Goal: Find specific page/section: Find specific page/section

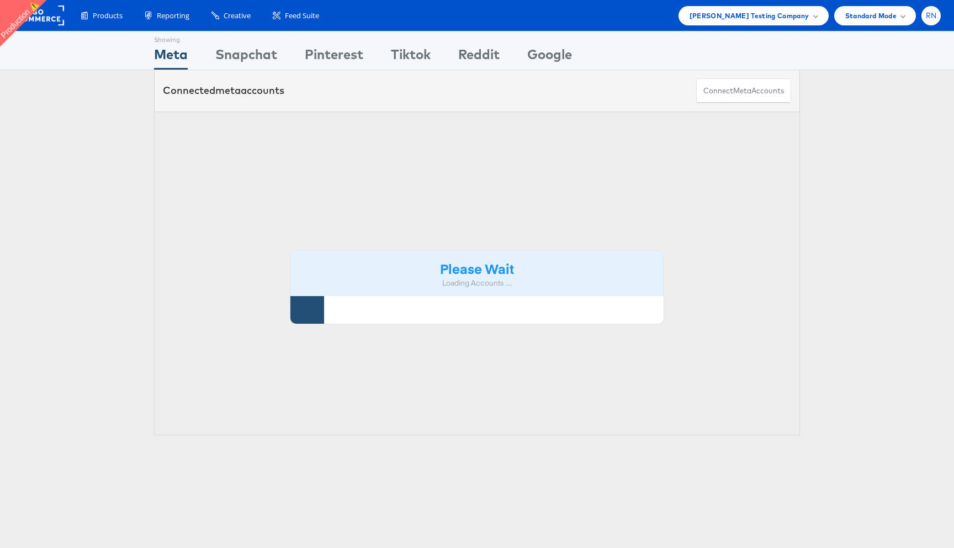
click at [930, 12] on span "RN" at bounding box center [931, 15] width 11 height 7
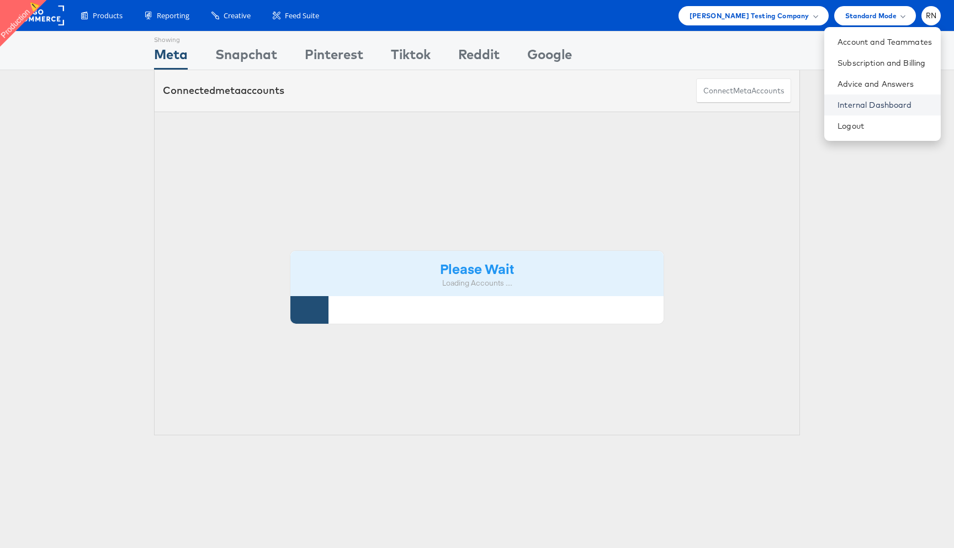
click at [874, 100] on link "Internal Dashboard" at bounding box center [885, 104] width 94 height 11
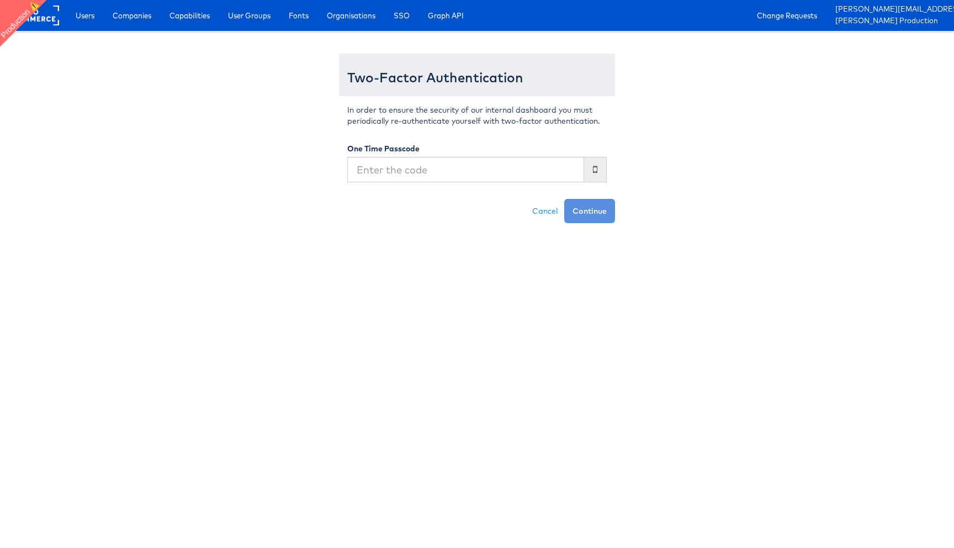
click at [553, 179] on input "text" at bounding box center [465, 169] width 237 height 25
click at [506, 169] on input "text" at bounding box center [465, 169] width 237 height 25
click at [491, 173] on input "text" at bounding box center [465, 169] width 237 height 25
type input "666726"
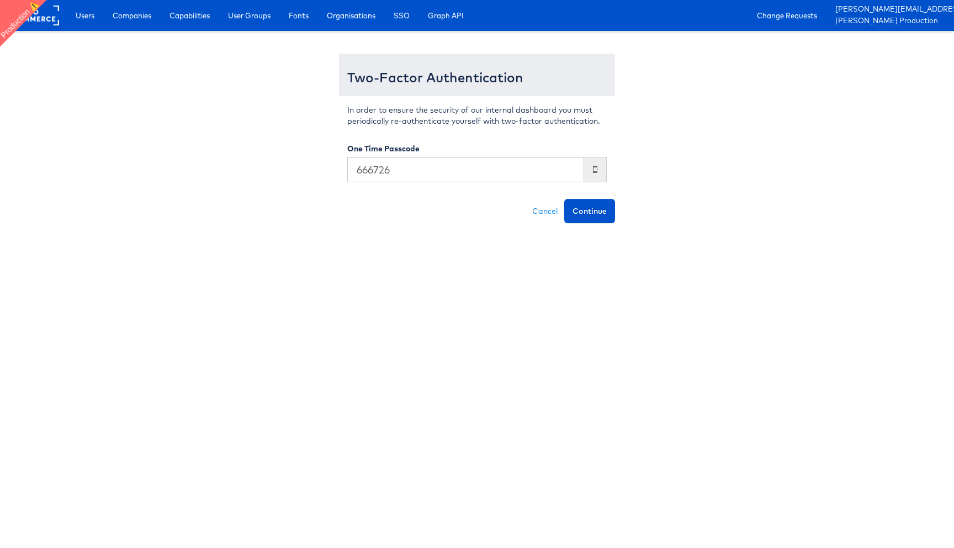
click at [564, 199] on button "Continue" at bounding box center [589, 211] width 51 height 24
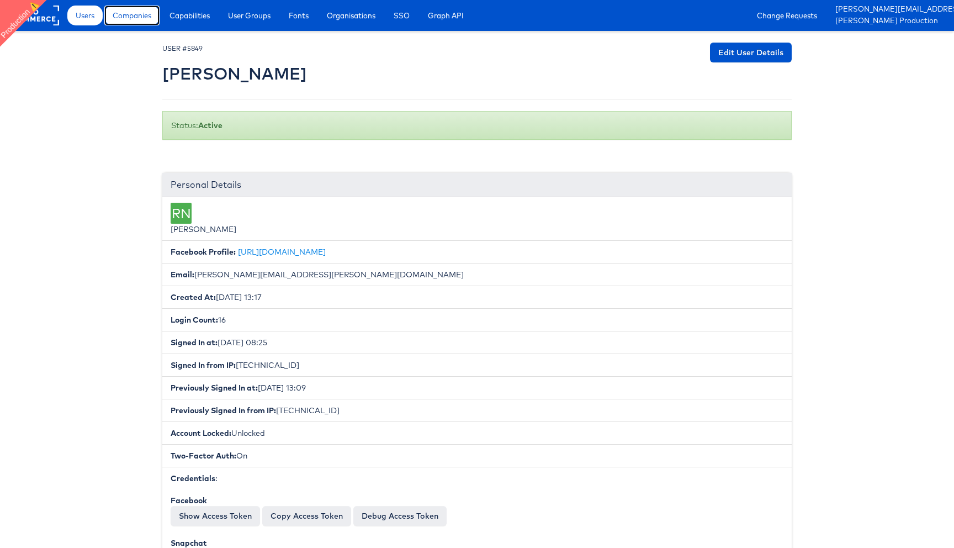
click at [136, 13] on span "Companies" at bounding box center [132, 15] width 39 height 11
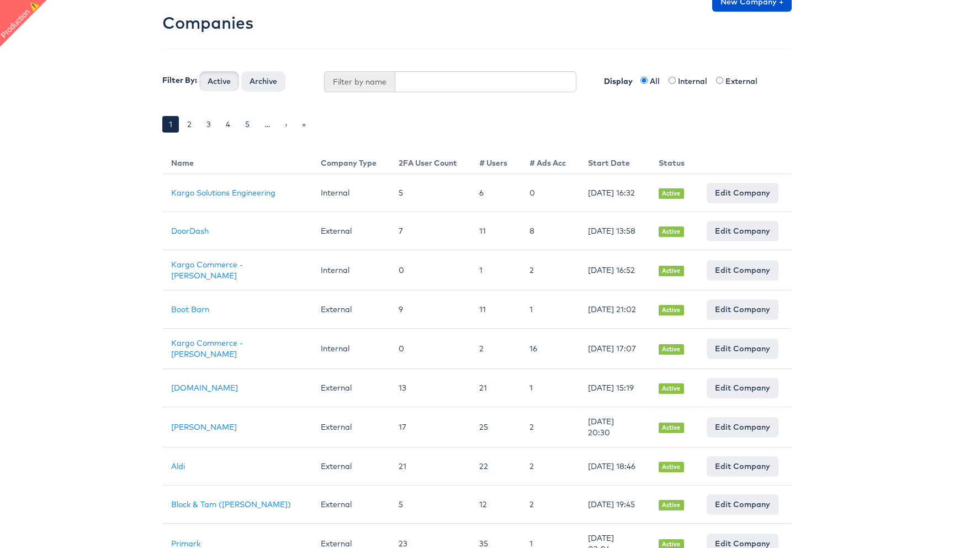
scroll to position [52, 0]
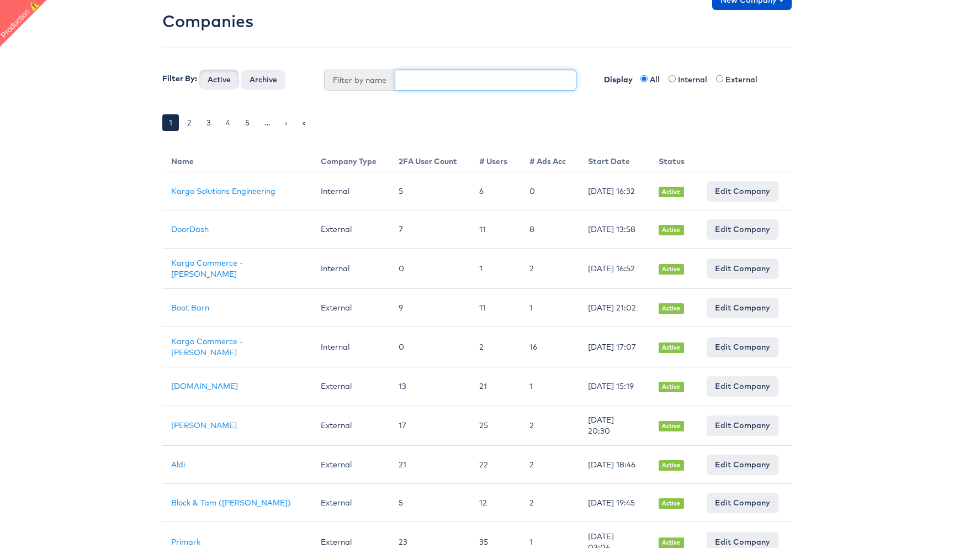
click at [447, 76] on input "text" at bounding box center [486, 80] width 182 height 21
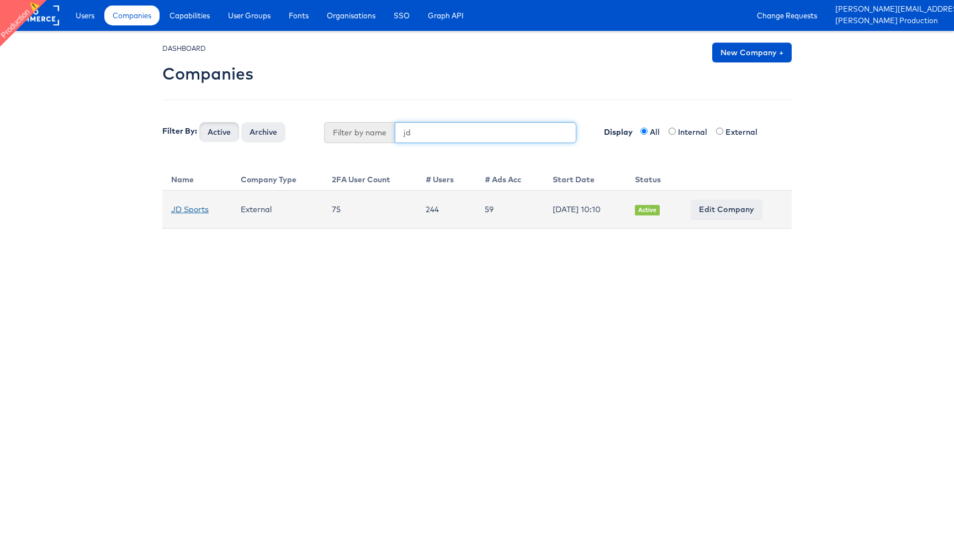
type input "jd"
click at [186, 210] on link "JD Sports" at bounding box center [190, 209] width 38 height 10
